Goal: Task Accomplishment & Management: Use online tool/utility

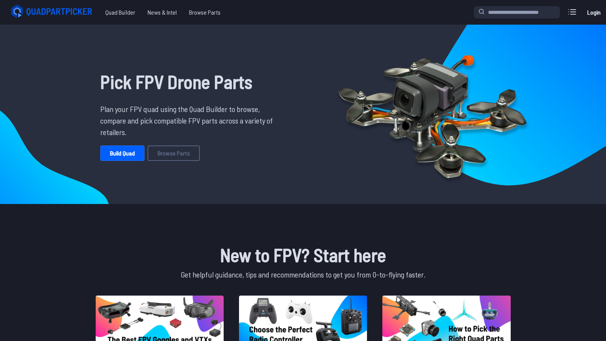
click at [596, 14] on link "Login" at bounding box center [594, 12] width 18 height 15
click at [123, 154] on link "Build Quad" at bounding box center [122, 152] width 44 height 15
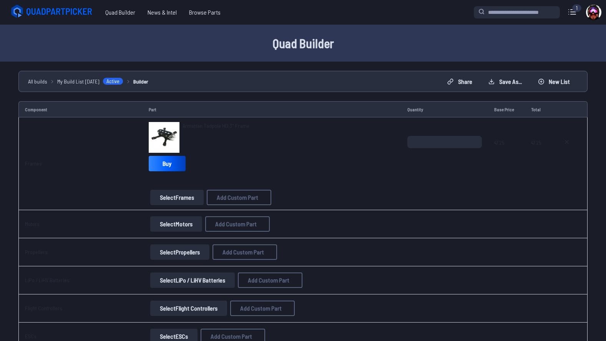
click at [178, 228] on button "Select Motors" at bounding box center [176, 223] width 52 height 15
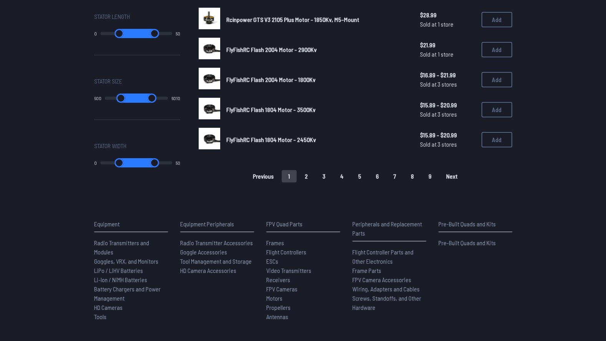
scroll to position [561, 0]
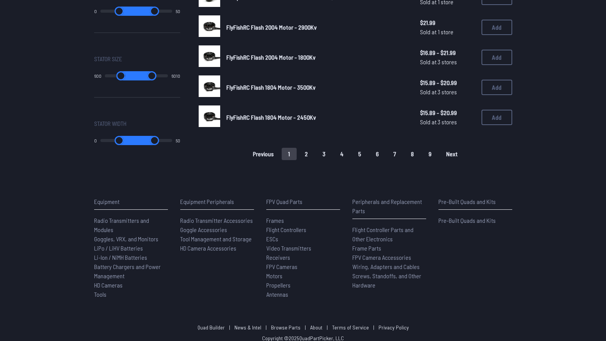
click at [314, 324] on link "About" at bounding box center [316, 327] width 12 height 7
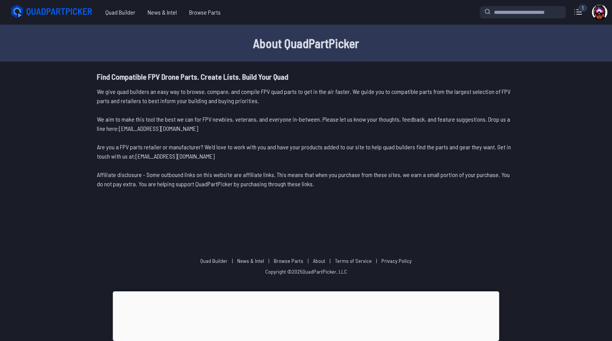
click at [309, 291] on div at bounding box center [306, 291] width 386 height 0
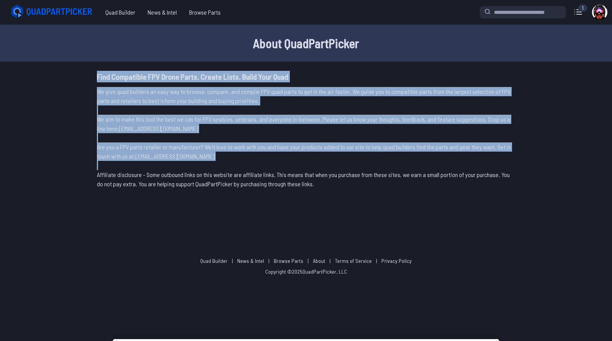
drag, startPoint x: 97, startPoint y: 76, endPoint x: 407, endPoint y: 193, distance: 331.4
click at [407, 193] on div "Find Compatible FPV Drone Parts. Create Lists. Build Your Quad We give quad bui…" at bounding box center [306, 134] width 418 height 127
click at [408, 193] on div "Find Compatible FPV Drone Parts. Create Lists. Build Your Quad We give quad bui…" at bounding box center [306, 134] width 418 height 127
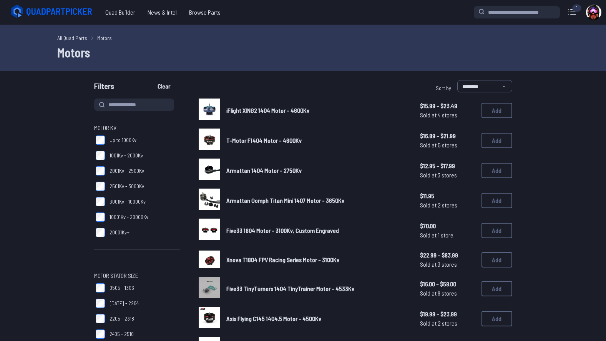
scroll to position [561, 0]
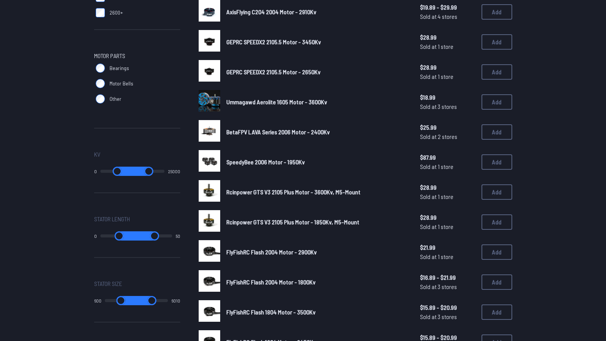
scroll to position [0, 0]
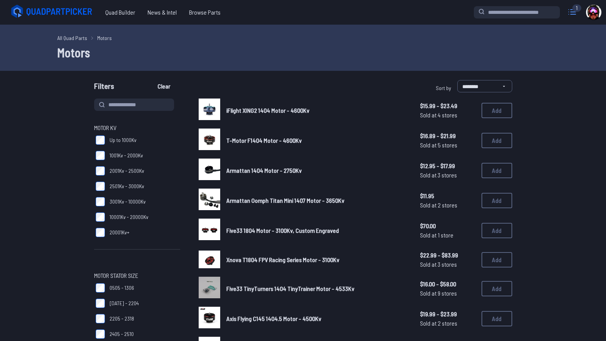
click at [574, 12] on icon at bounding box center [572, 12] width 12 height 12
click at [574, 13] on icon at bounding box center [572, 12] width 12 height 12
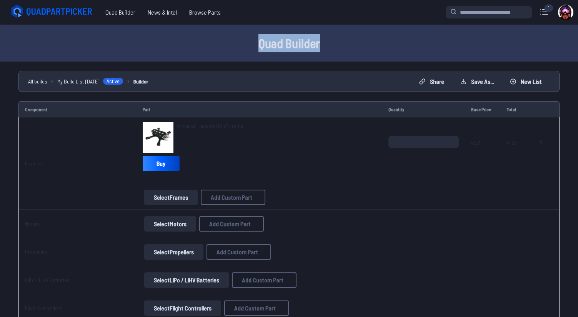
drag, startPoint x: 259, startPoint y: 42, endPoint x: 322, endPoint y: 39, distance: 62.7
click at [322, 39] on h1 "Quad Builder" at bounding box center [289, 43] width 492 height 18
click at [326, 39] on h1 "Quad Builder" at bounding box center [289, 43] width 492 height 18
drag, startPoint x: 335, startPoint y: 43, endPoint x: 244, endPoint y: 38, distance: 91.2
click at [244, 38] on h1 "Quad Builder" at bounding box center [289, 43] width 492 height 18
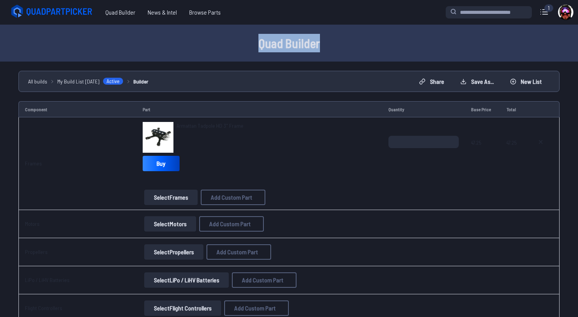
click at [246, 38] on h1 "Quad Builder" at bounding box center [289, 43] width 492 height 18
